Goal: Task Accomplishment & Management: Manage account settings

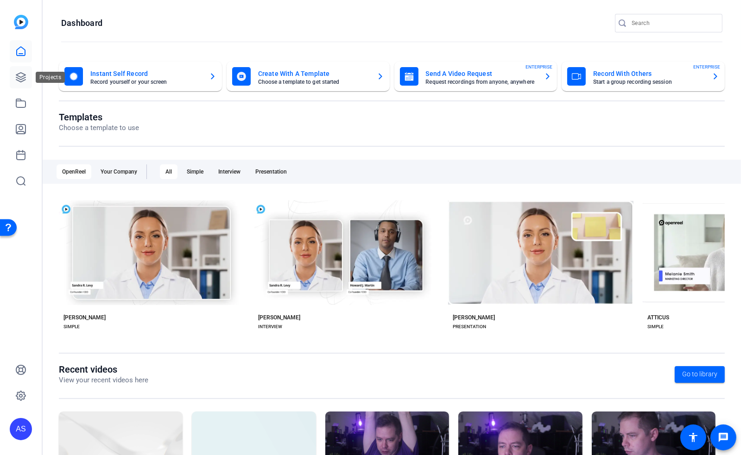
click at [19, 79] on icon at bounding box center [20, 77] width 9 height 9
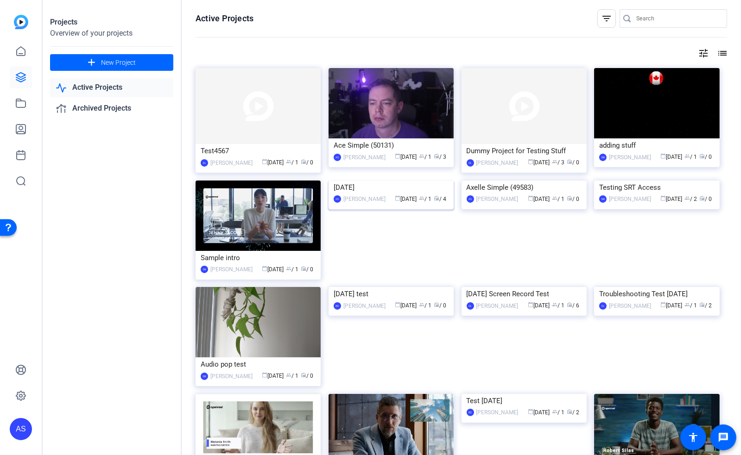
click at [374, 181] on img at bounding box center [390, 181] width 125 height 0
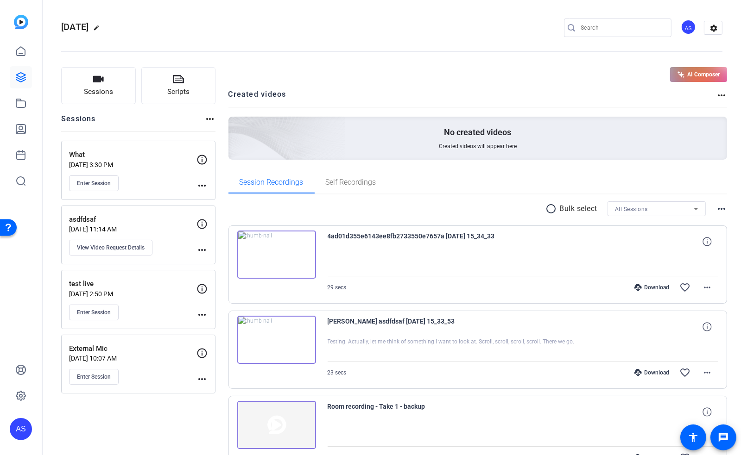
click at [202, 378] on mat-icon "more_horiz" at bounding box center [201, 379] width 11 height 11
click at [216, 391] on span "Edit Session" at bounding box center [225, 391] width 42 height 11
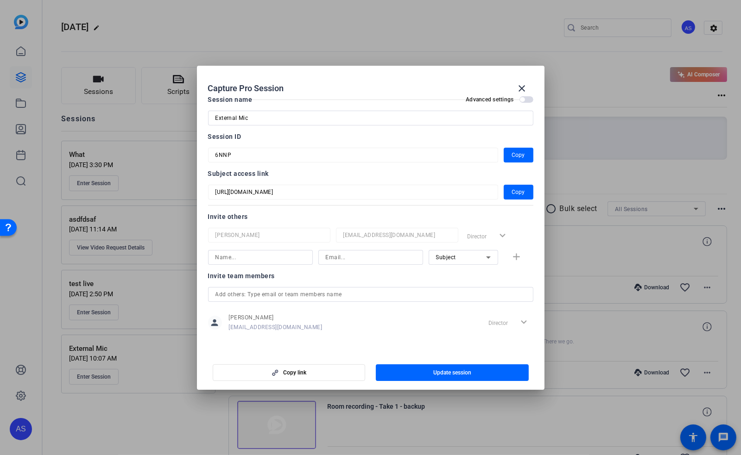
scroll to position [12, 0]
click at [259, 258] on input at bounding box center [260, 257] width 90 height 11
type input "Subject 1"
drag, startPoint x: 342, startPoint y: 256, endPoint x: 262, endPoint y: 262, distance: 80.8
click at [264, 263] on div "Subject 1 [EMAIL_ADDRESS][DOMAIN_NAME] Subject add" at bounding box center [370, 257] width 325 height 15
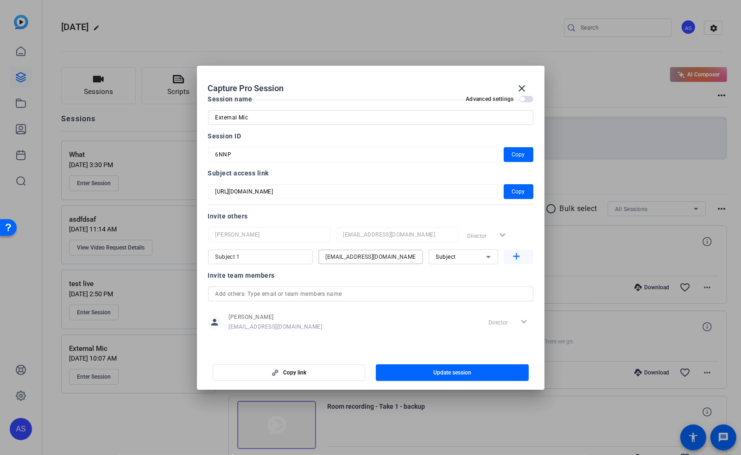
type input "[EMAIL_ADDRESS][DOMAIN_NAME]"
click at [511, 256] on mat-icon "add" at bounding box center [517, 257] width 12 height 12
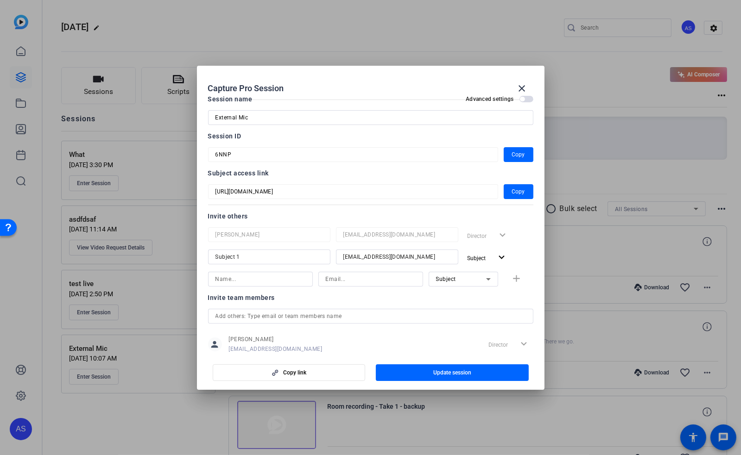
click at [253, 277] on input at bounding box center [260, 279] width 90 height 11
type input "Subject 2"
click at [344, 281] on input at bounding box center [371, 279] width 90 height 11
type input "[EMAIL_ADDRESS][DOMAIN_NAME]"
click at [416, 303] on div "Invite team members person [PERSON_NAME] [EMAIL_ADDRESS][DOMAIN_NAME] Director …" at bounding box center [370, 328] width 325 height 73
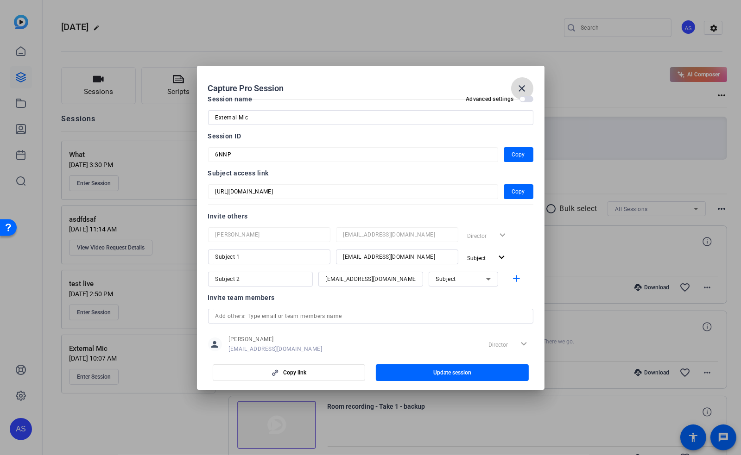
click at [522, 85] on mat-icon "close" at bounding box center [522, 88] width 11 height 11
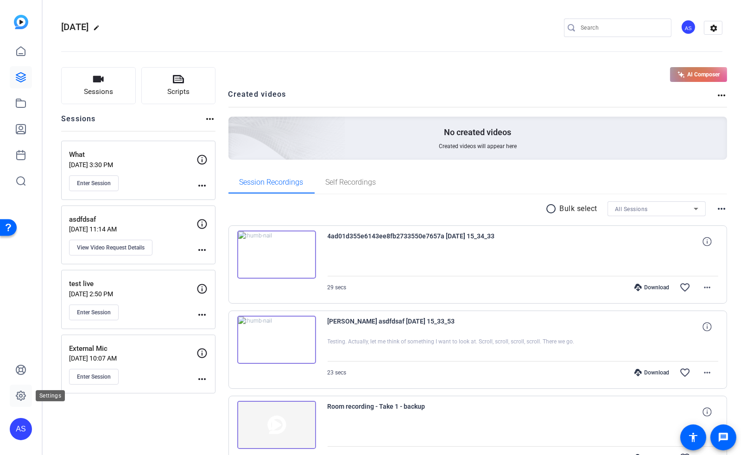
click at [25, 394] on icon at bounding box center [20, 396] width 11 height 11
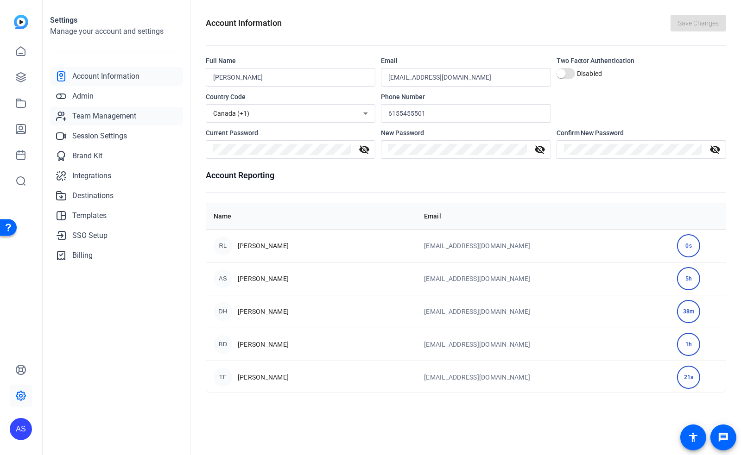
click at [99, 117] on span "Team Management" at bounding box center [104, 116] width 64 height 11
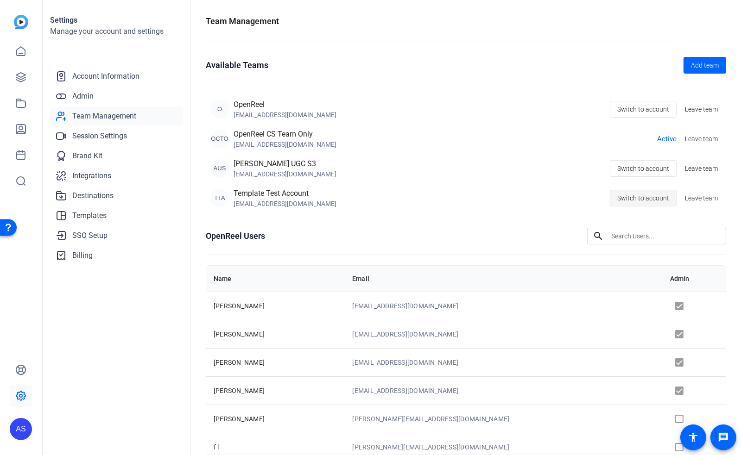
click at [623, 206] on span "Switch to account" at bounding box center [643, 198] width 52 height 18
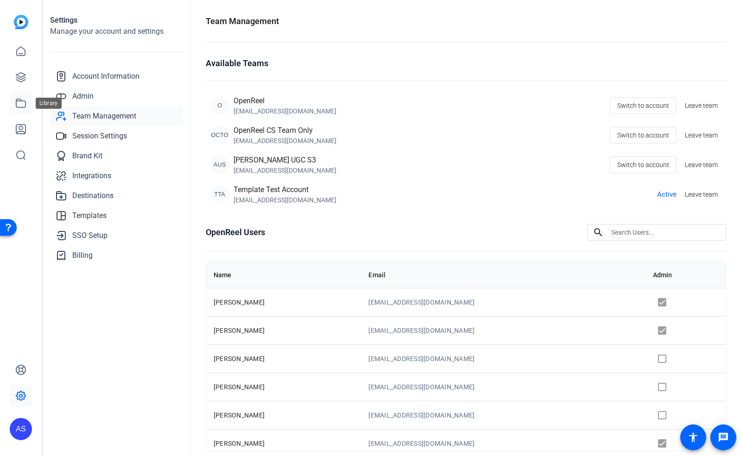
click at [23, 103] on icon at bounding box center [20, 103] width 11 height 11
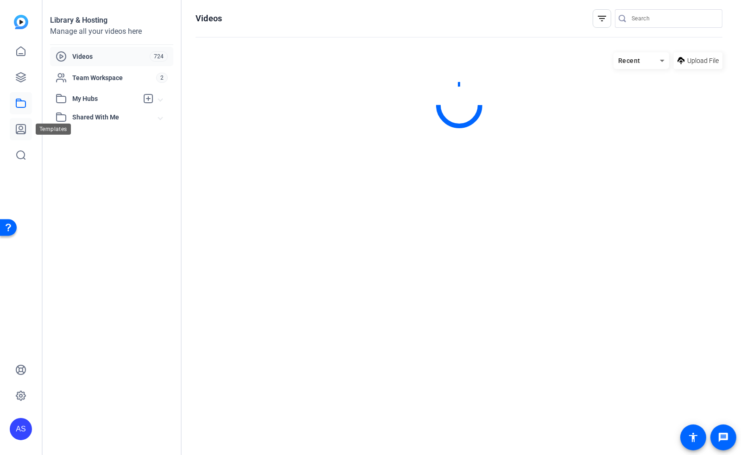
click at [21, 131] on icon at bounding box center [20, 129] width 11 height 11
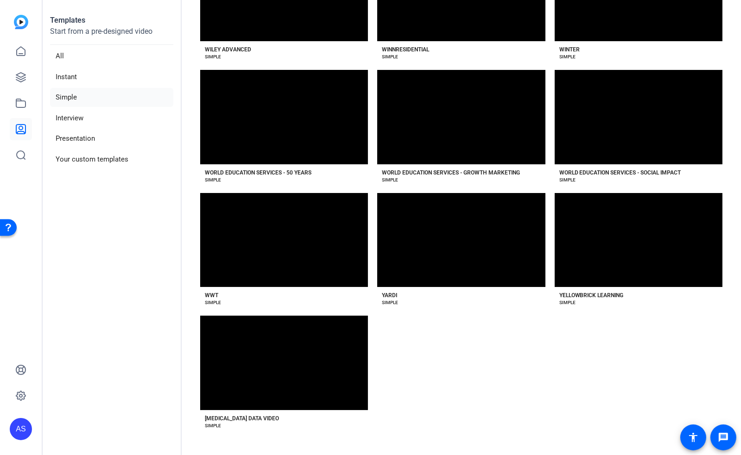
scroll to position [16492, 0]
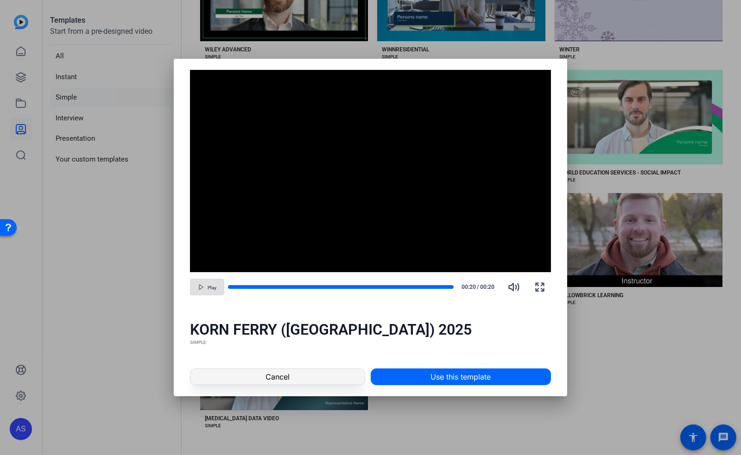
click at [290, 378] on span at bounding box center [277, 377] width 174 height 22
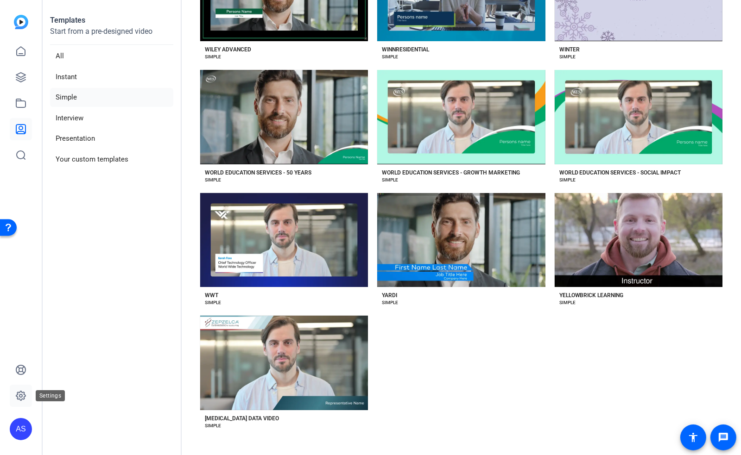
click at [17, 394] on icon at bounding box center [20, 396] width 11 height 11
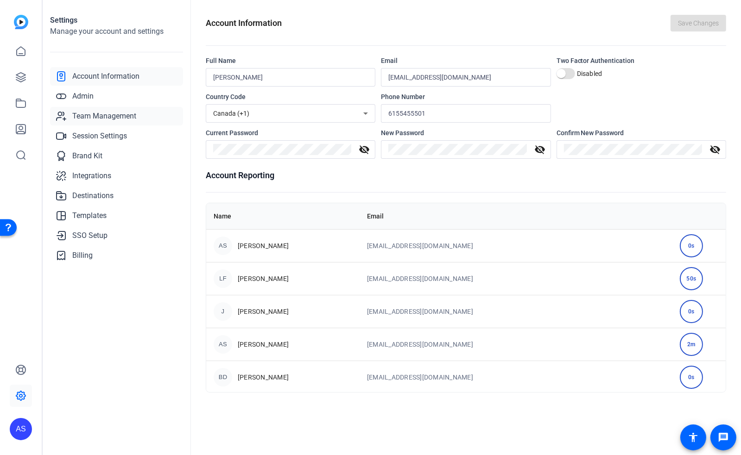
click at [96, 117] on span "Team Management" at bounding box center [104, 116] width 64 height 11
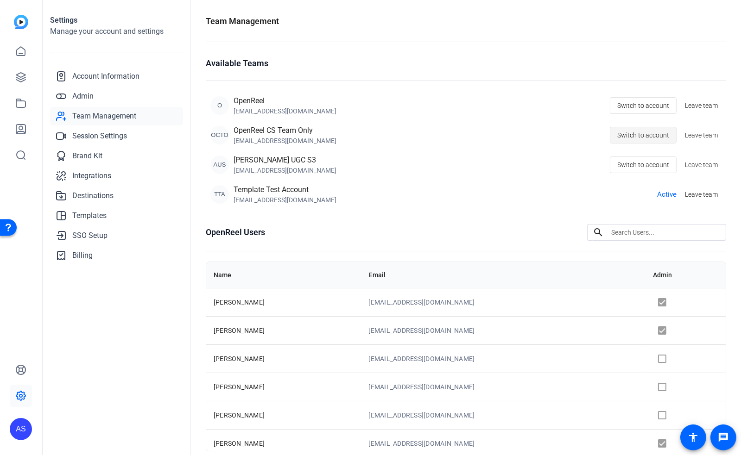
click at [650, 132] on span "Switch to account" at bounding box center [643, 135] width 52 height 18
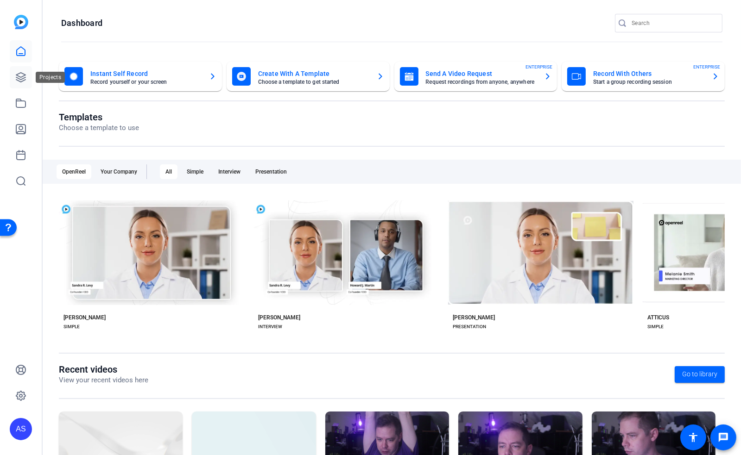
click at [20, 81] on icon at bounding box center [20, 77] width 11 height 11
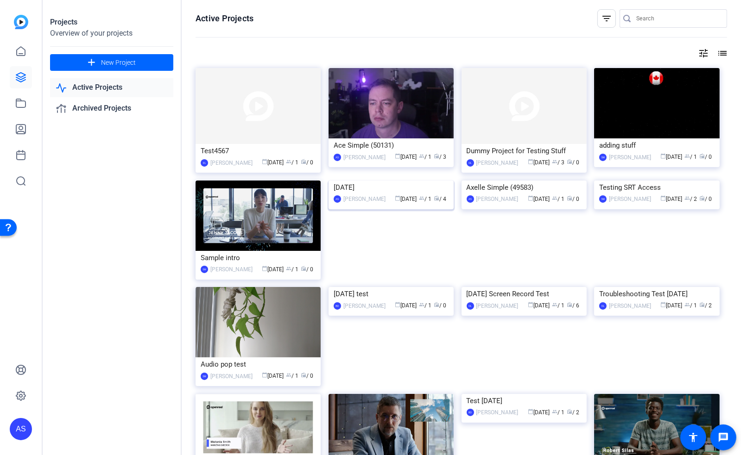
click at [367, 181] on img at bounding box center [390, 181] width 125 height 0
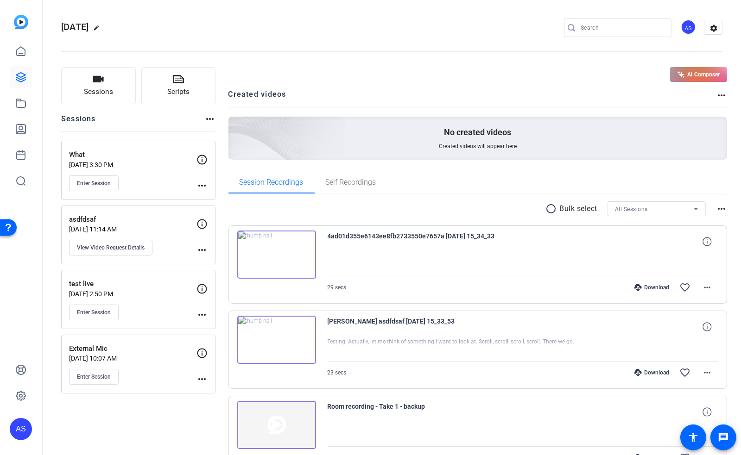
click at [682, 29] on div "AS" at bounding box center [688, 26] width 15 height 15
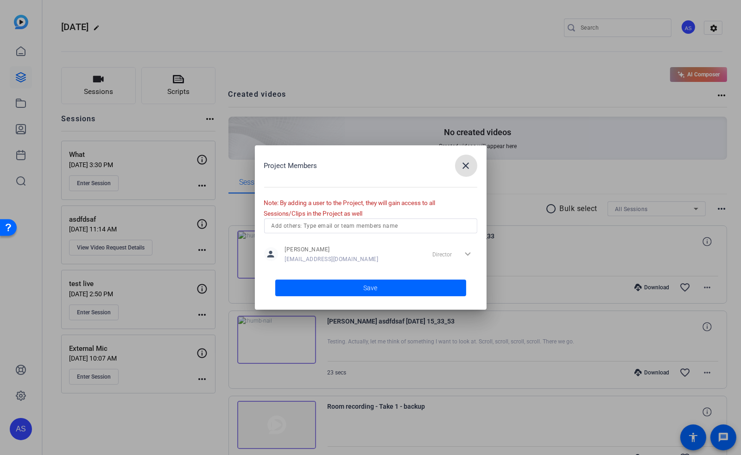
click at [464, 168] on mat-icon "close" at bounding box center [465, 165] width 11 height 11
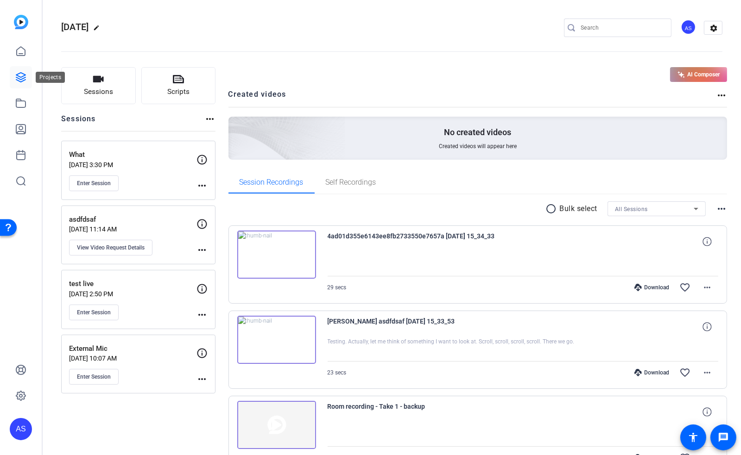
click at [15, 80] on link at bounding box center [21, 77] width 22 height 22
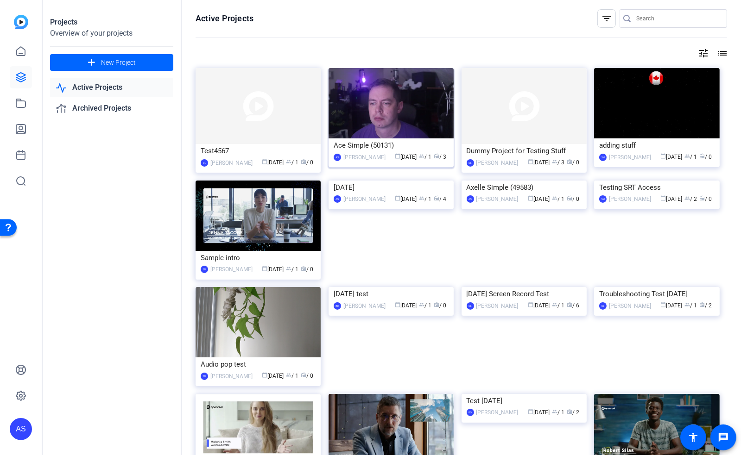
click at [376, 135] on img at bounding box center [390, 103] width 125 height 70
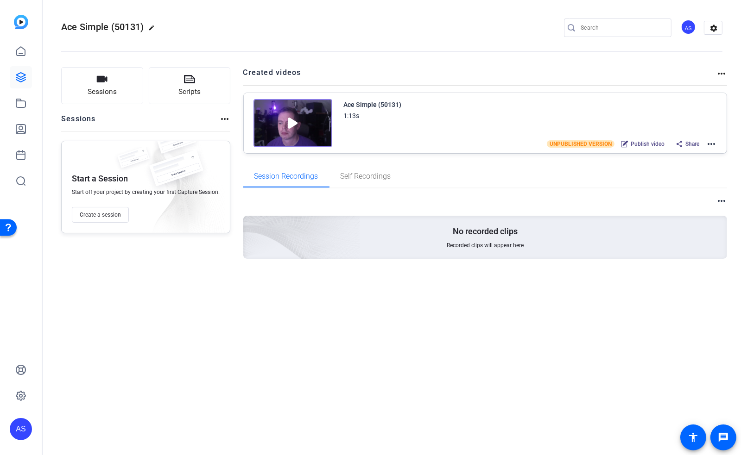
click at [712, 144] on mat-icon "more_horiz" at bounding box center [711, 144] width 11 height 11
click at [682, 155] on span "Edit in Creator" at bounding box center [677, 154] width 64 height 11
